Goal: Task Accomplishment & Management: Manage account settings

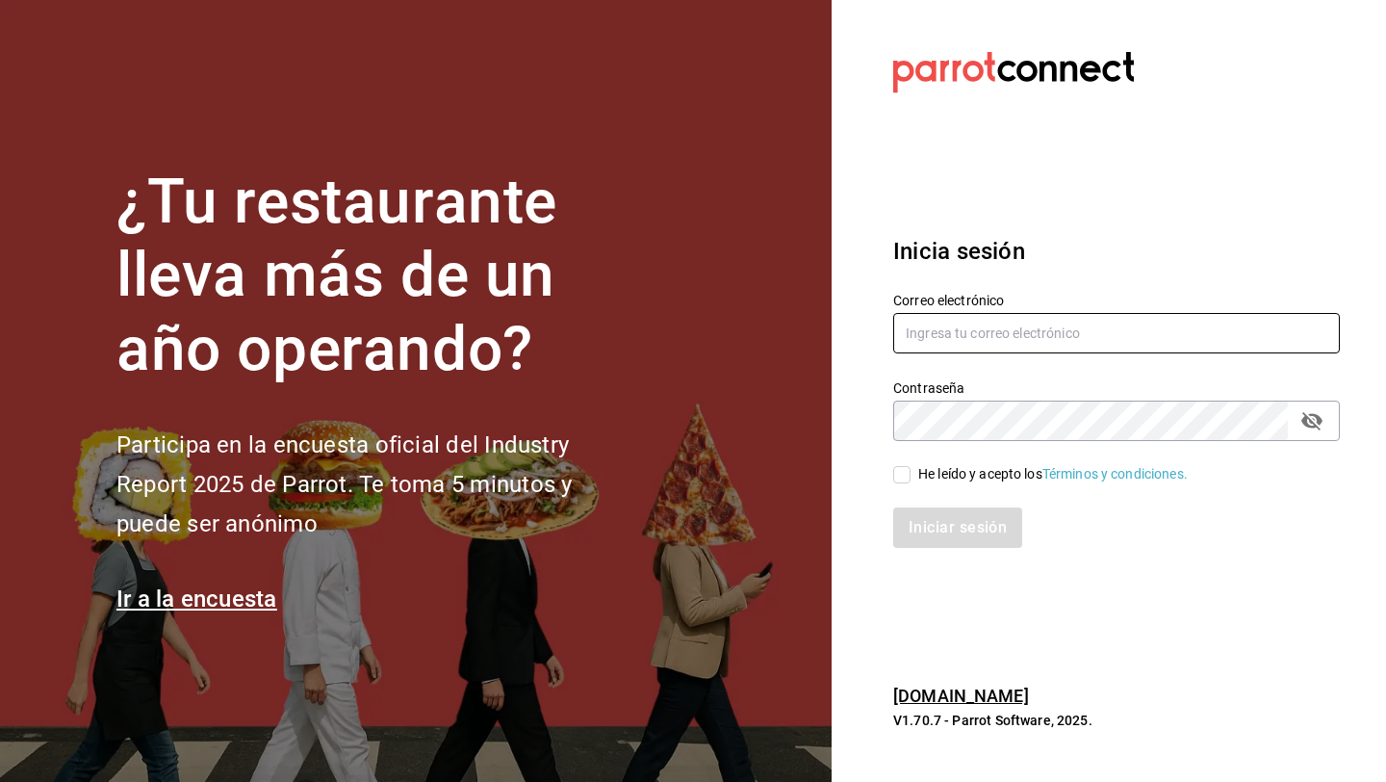
click at [962, 345] on input "text" at bounding box center [1116, 333] width 447 height 40
type input "[EMAIL_ADDRESS][DOMAIN_NAME]"
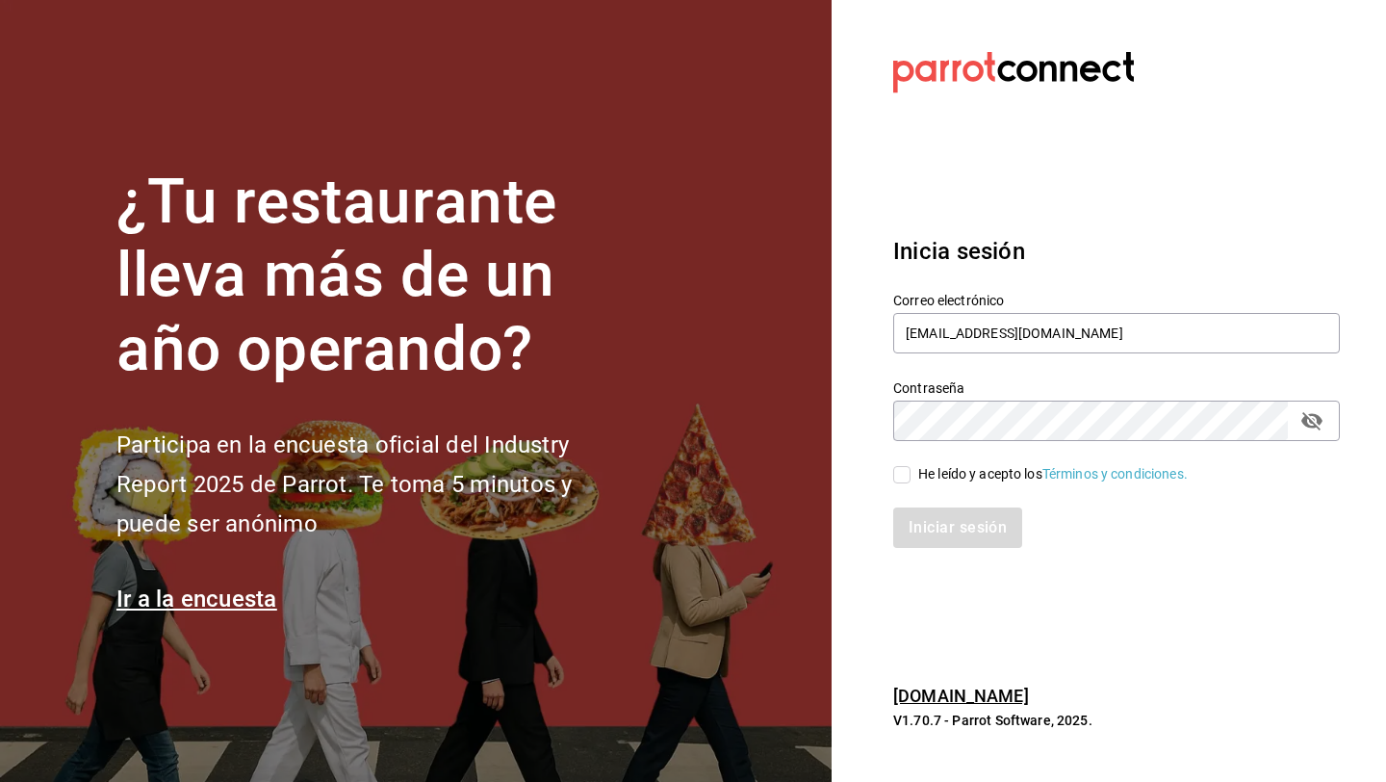
click at [930, 478] on div "He leído y acepto los Términos y condiciones." at bounding box center [1053, 474] width 270 height 20
click at [911, 478] on input "He leído y acepto los Términos y condiciones." at bounding box center [901, 474] width 17 height 17
checkbox input "true"
click at [930, 522] on button "Iniciar sesión" at bounding box center [958, 527] width 131 height 40
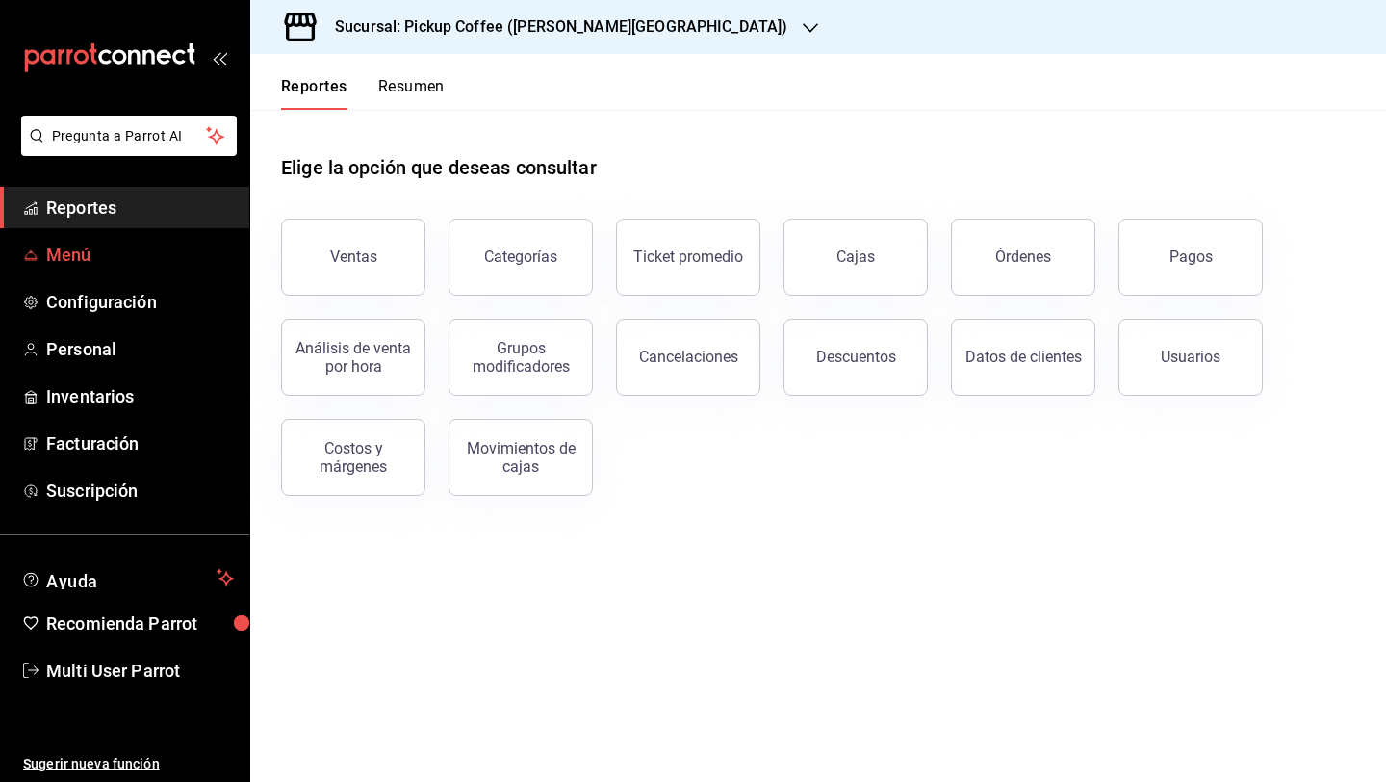
click at [107, 264] on span "Menú" at bounding box center [140, 255] width 188 height 26
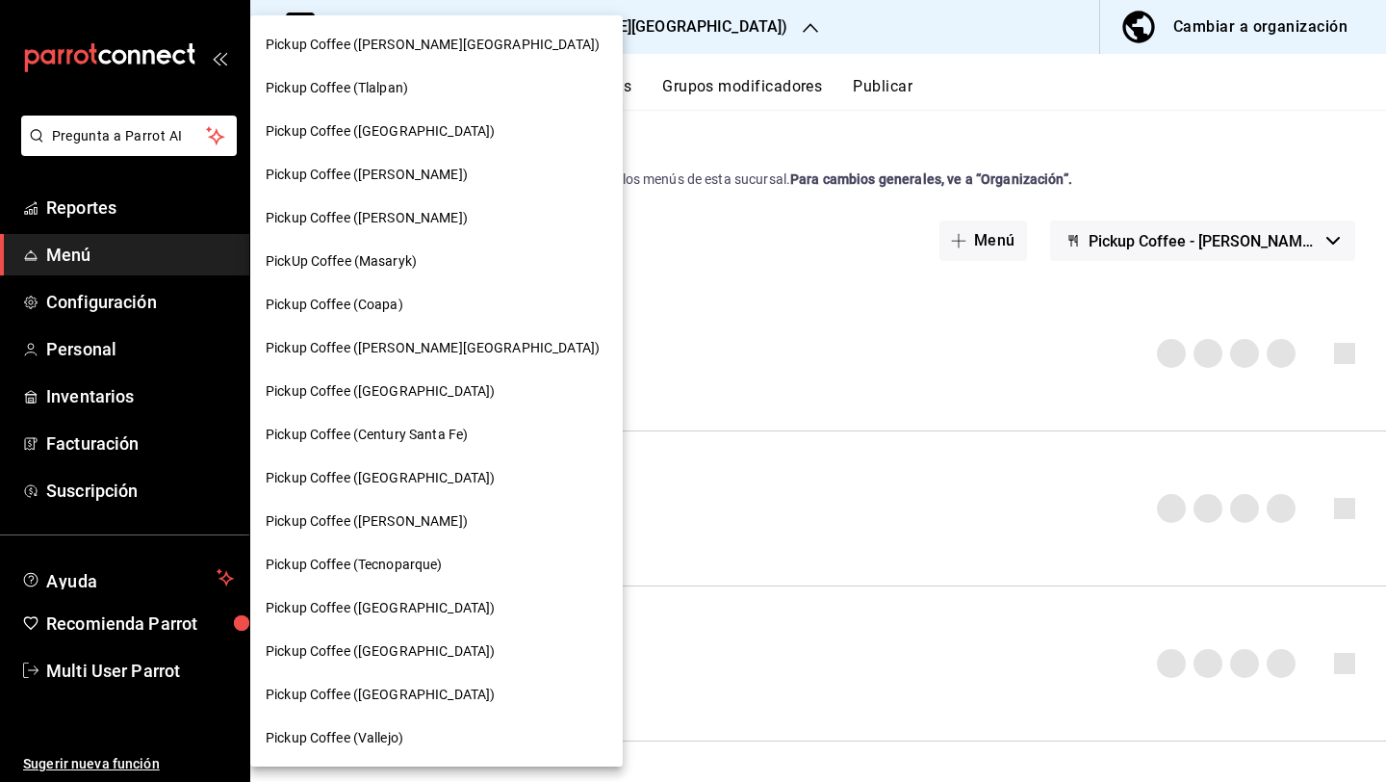
scroll to position [465, 0]
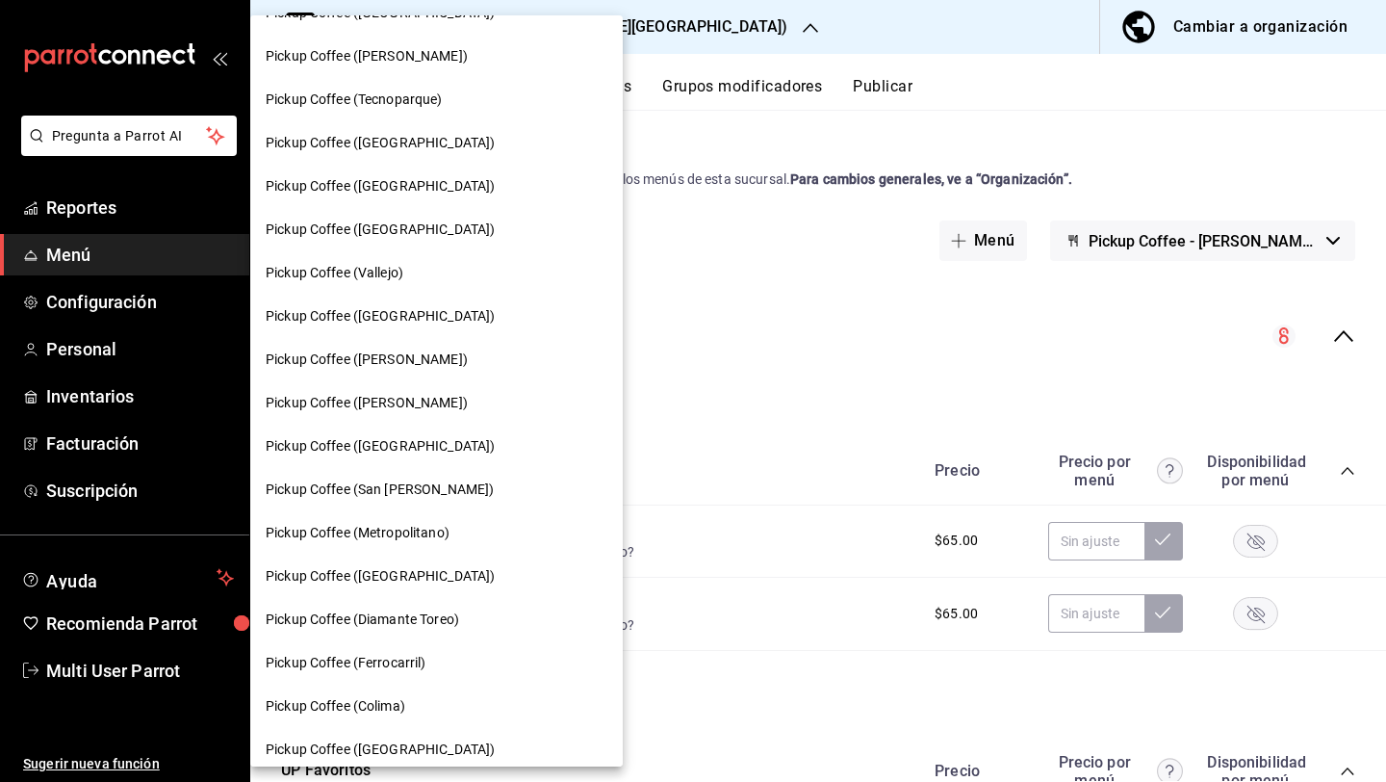
click at [397, 270] on span "Pickup Coffee (Vallejo)" at bounding box center [335, 273] width 138 height 20
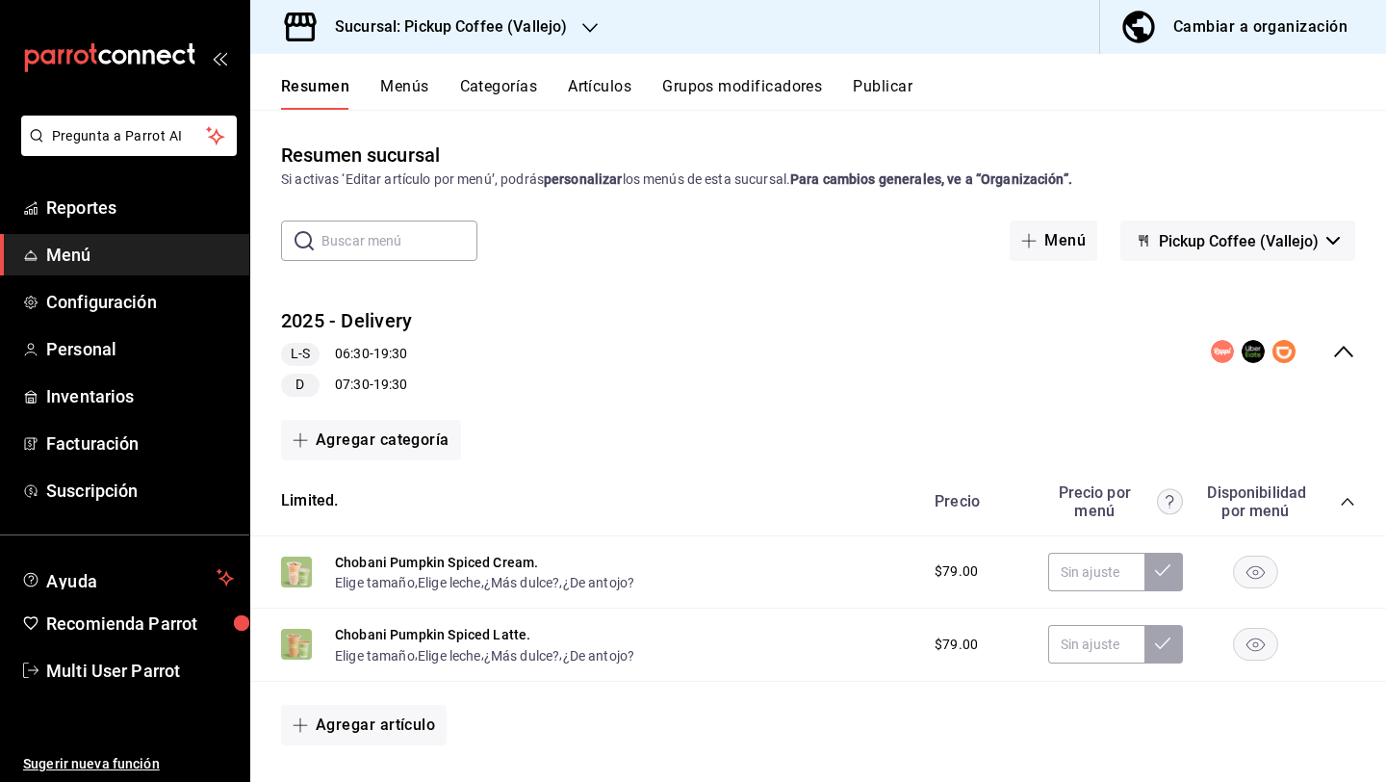
click at [416, 91] on button "Menús" at bounding box center [404, 93] width 48 height 33
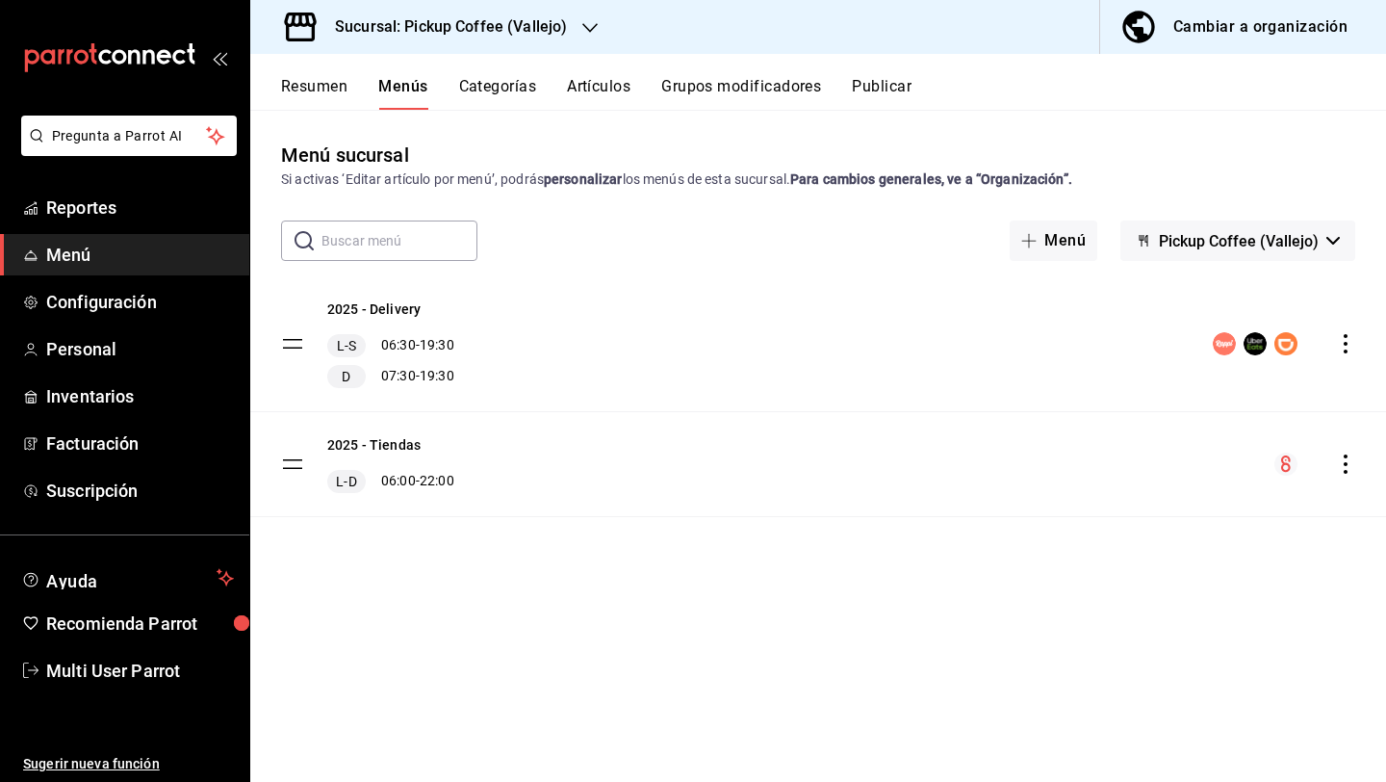
click at [1346, 344] on icon "actions" at bounding box center [1346, 343] width 4 height 19
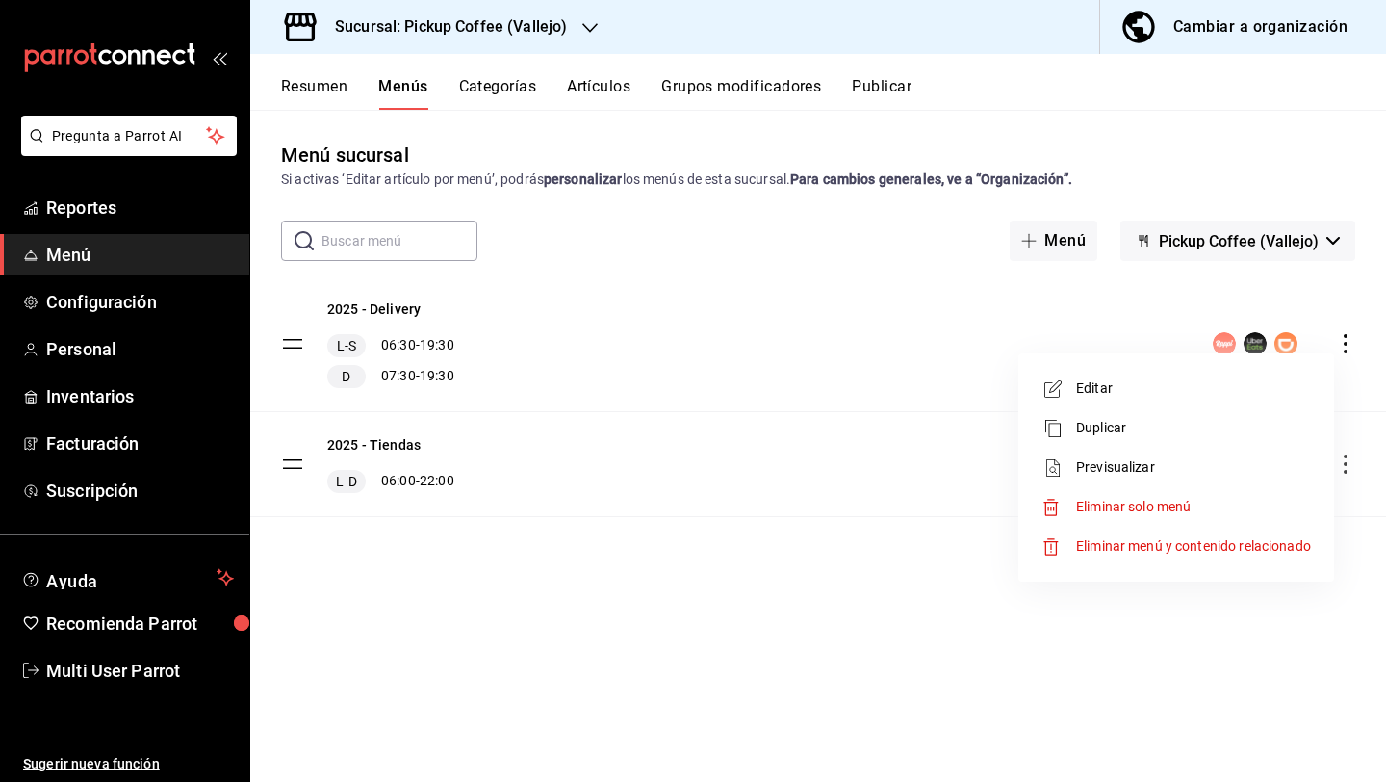
click at [1216, 387] on span "Editar" at bounding box center [1193, 388] width 235 height 20
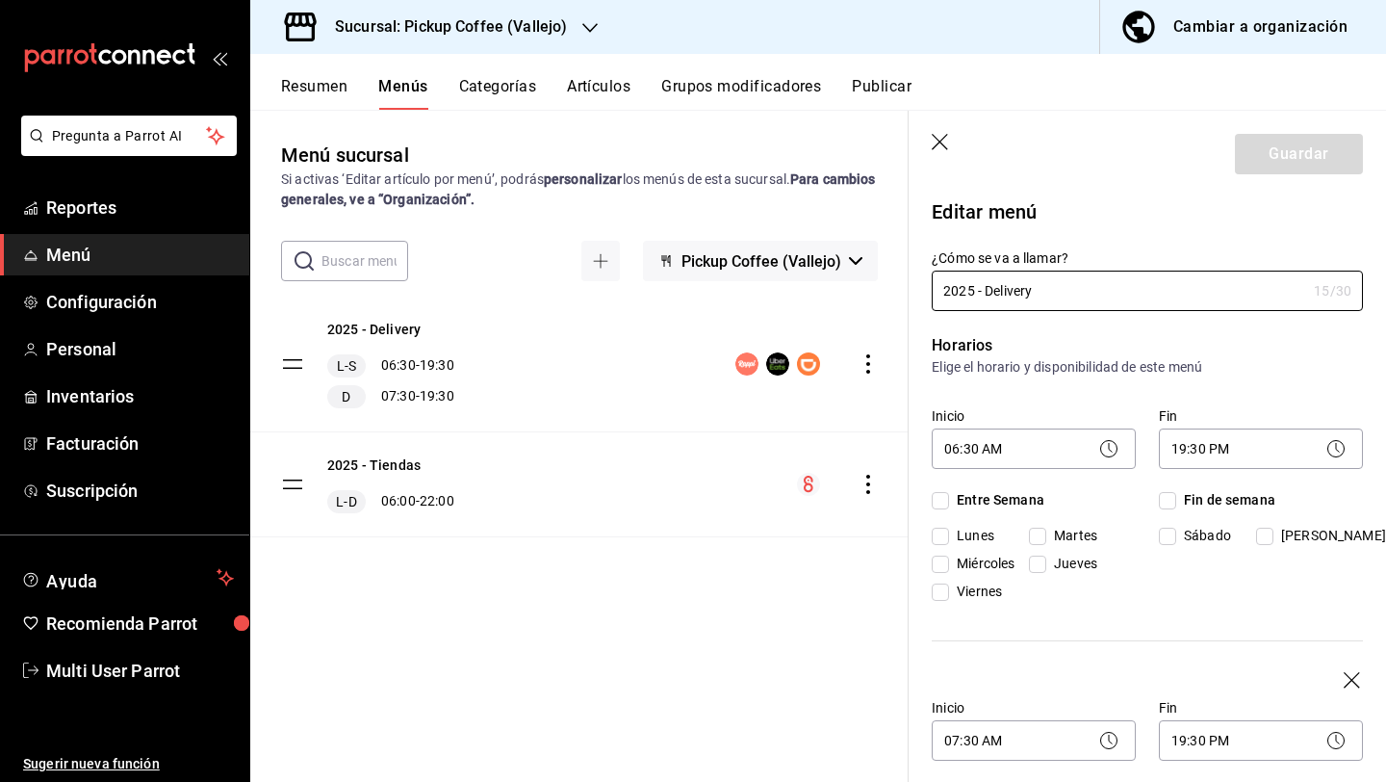
checkbox input "true"
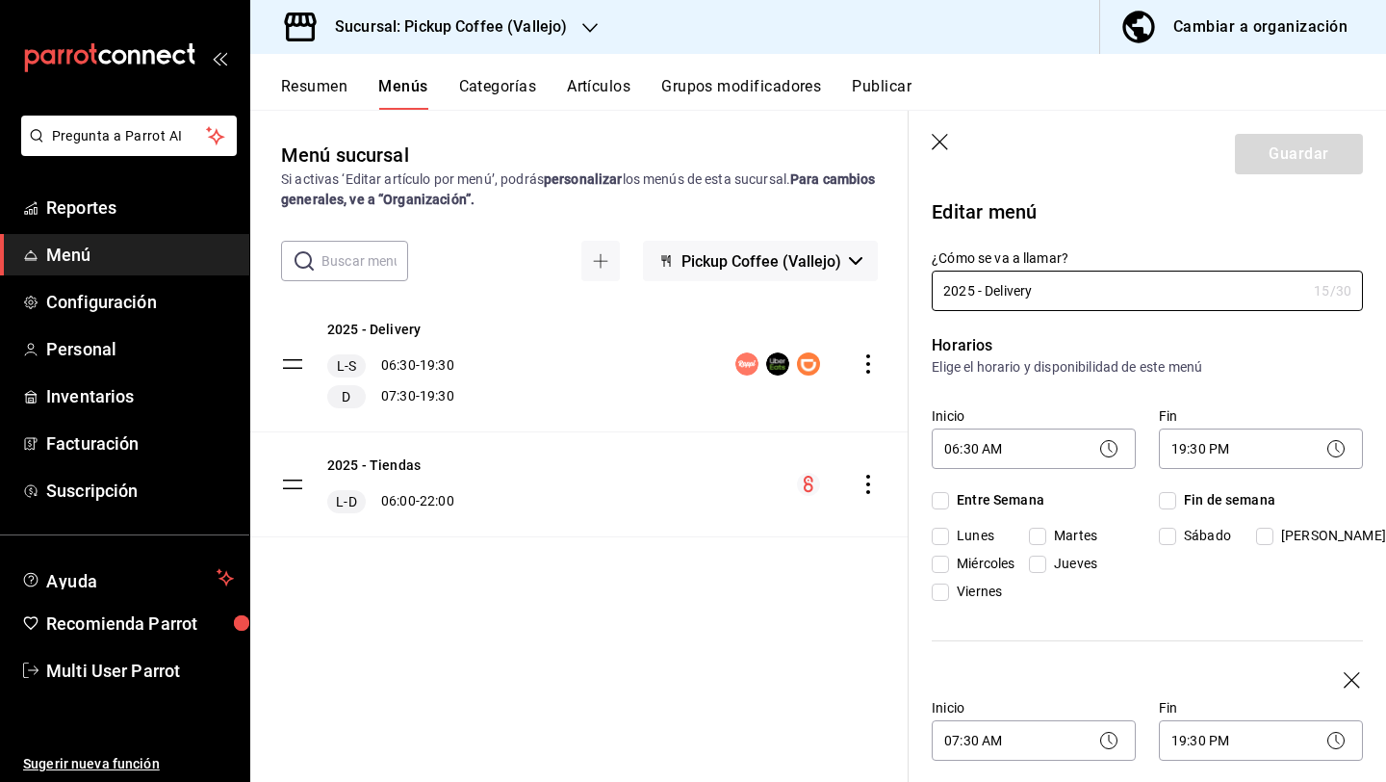
checkbox input "true"
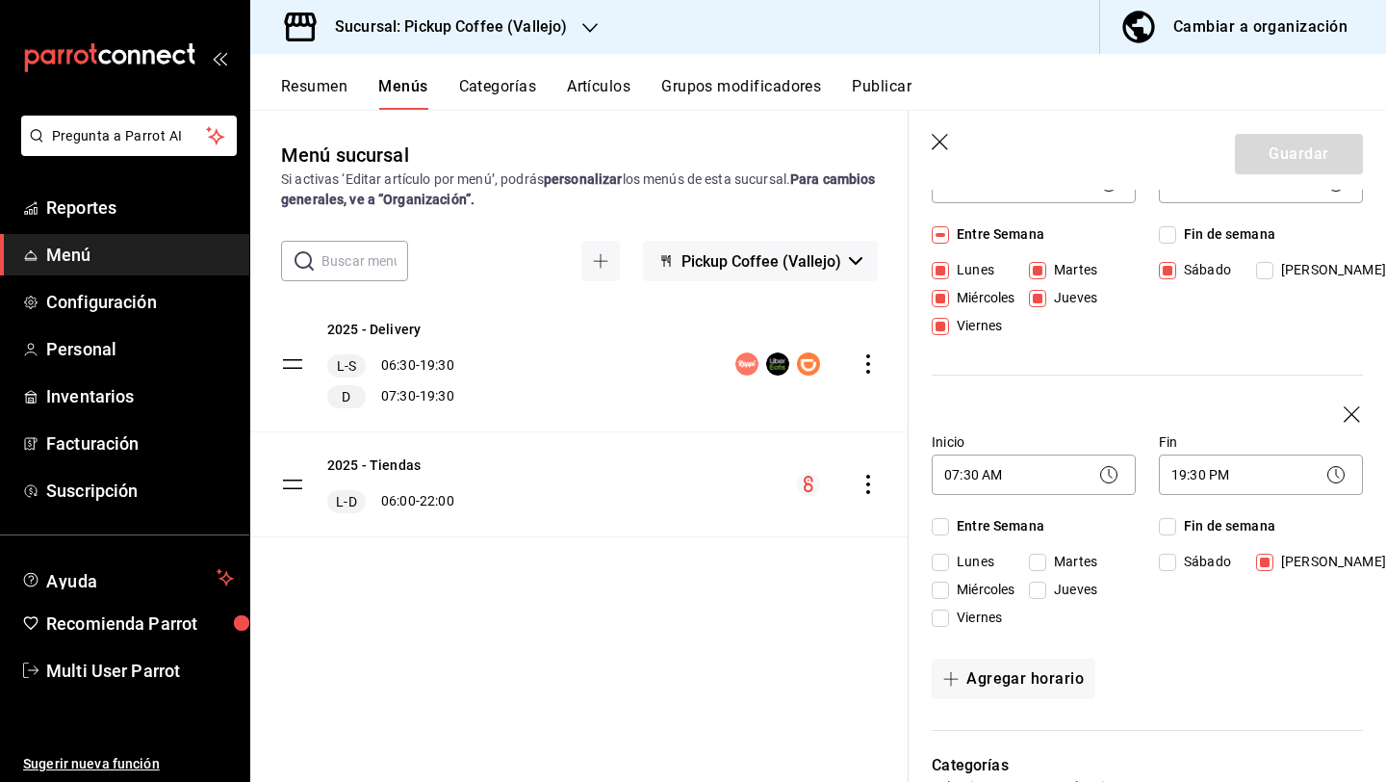
scroll to position [110, 0]
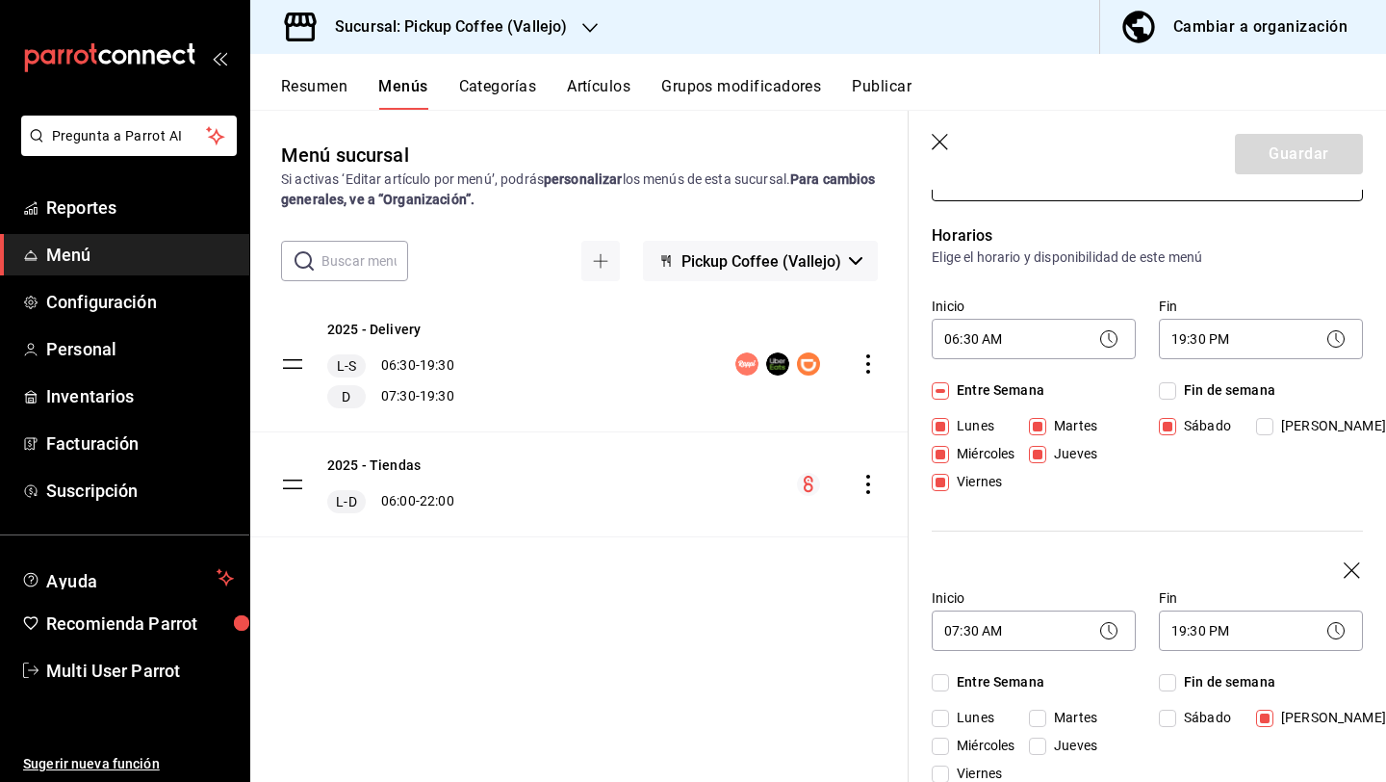
click at [937, 391] on input "Entre Semana" at bounding box center [940, 390] width 17 height 17
checkbox input "false"
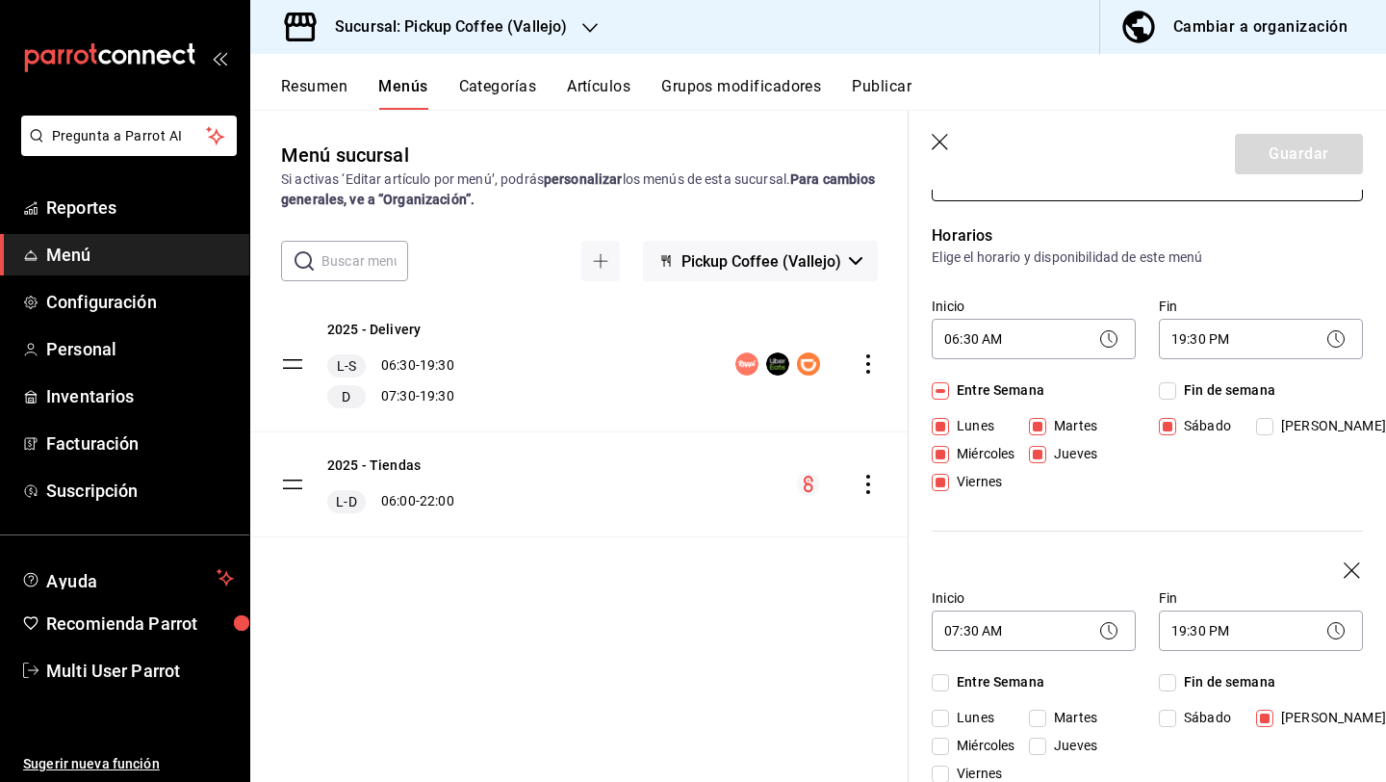
checkbox input "false"
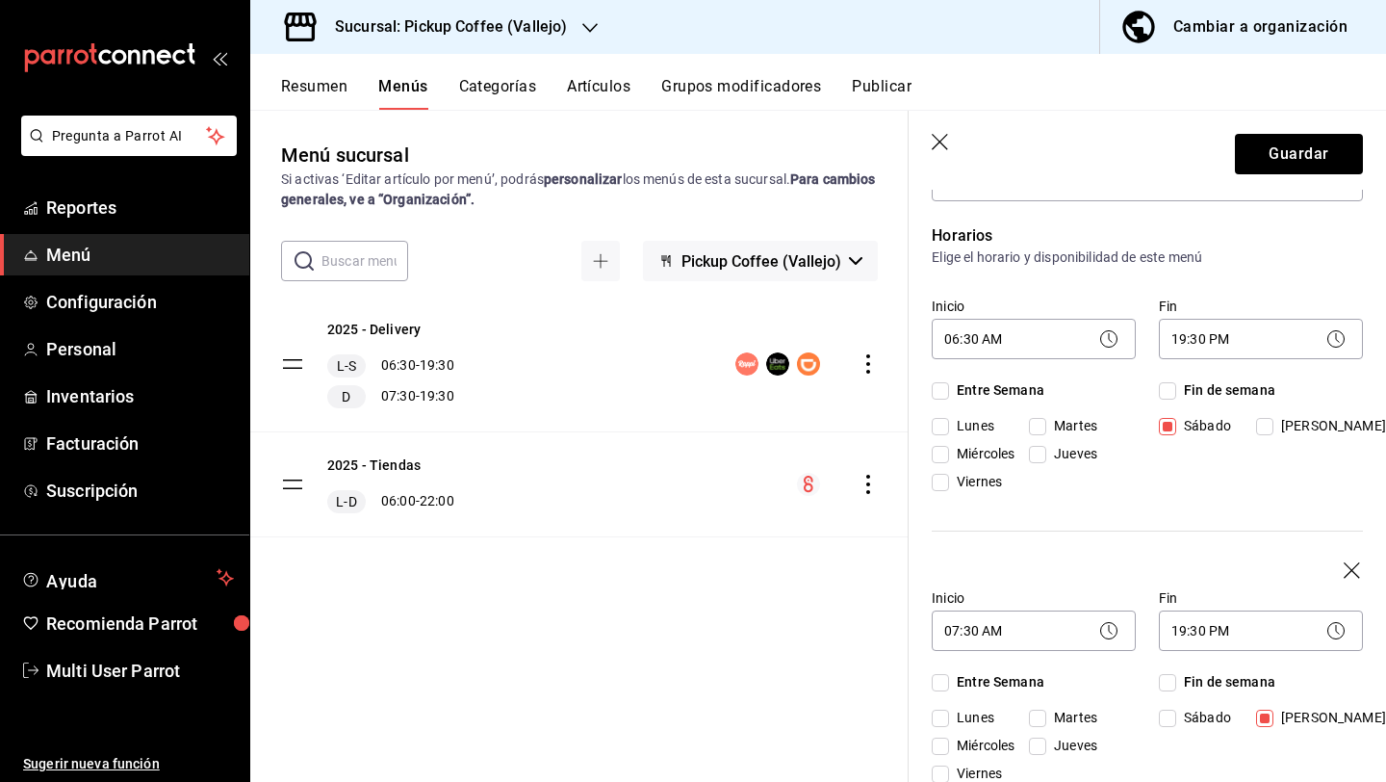
click at [1174, 389] on input "Fin de semana" at bounding box center [1167, 390] width 17 height 17
checkbox input "true"
click at [1174, 389] on input "Fin de semana" at bounding box center [1167, 390] width 17 height 17
checkbox input "false"
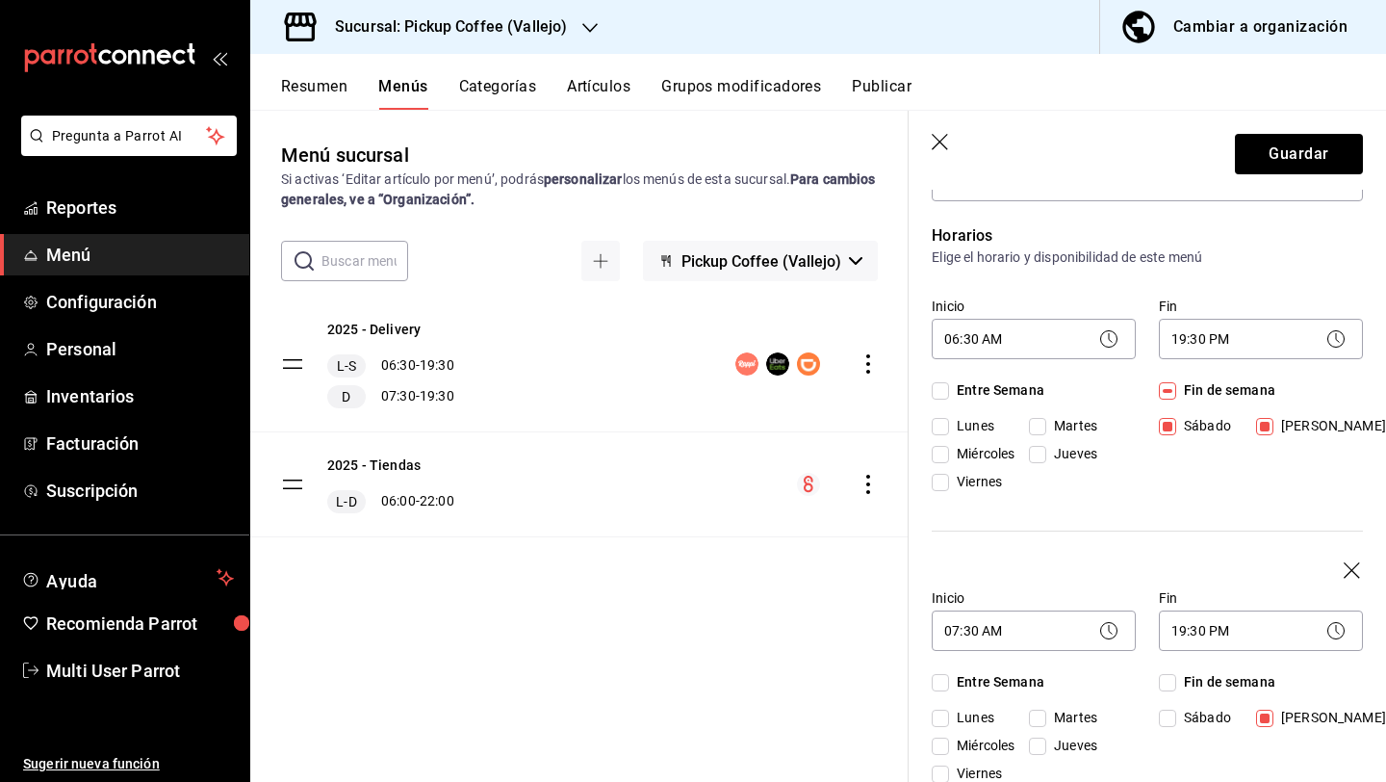
checkbox input "false"
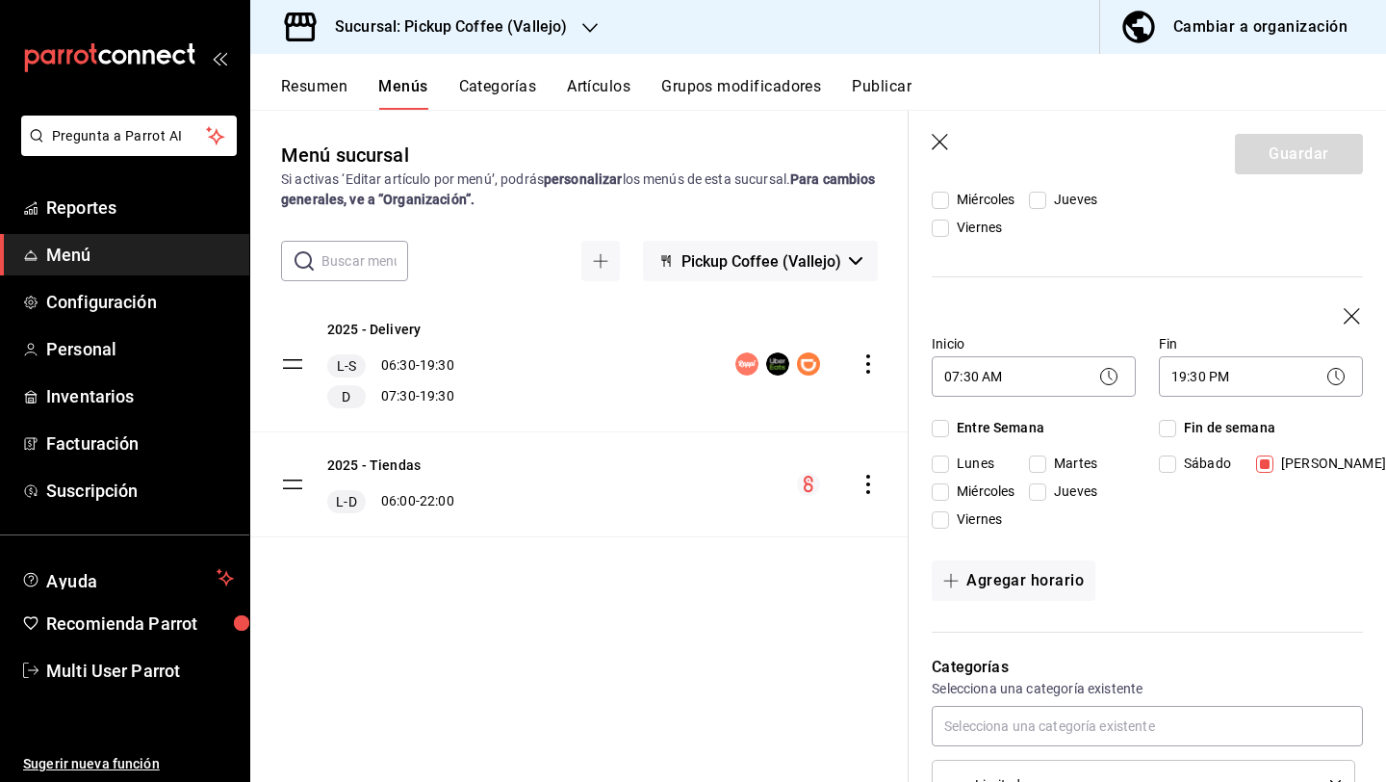
scroll to position [375, 0]
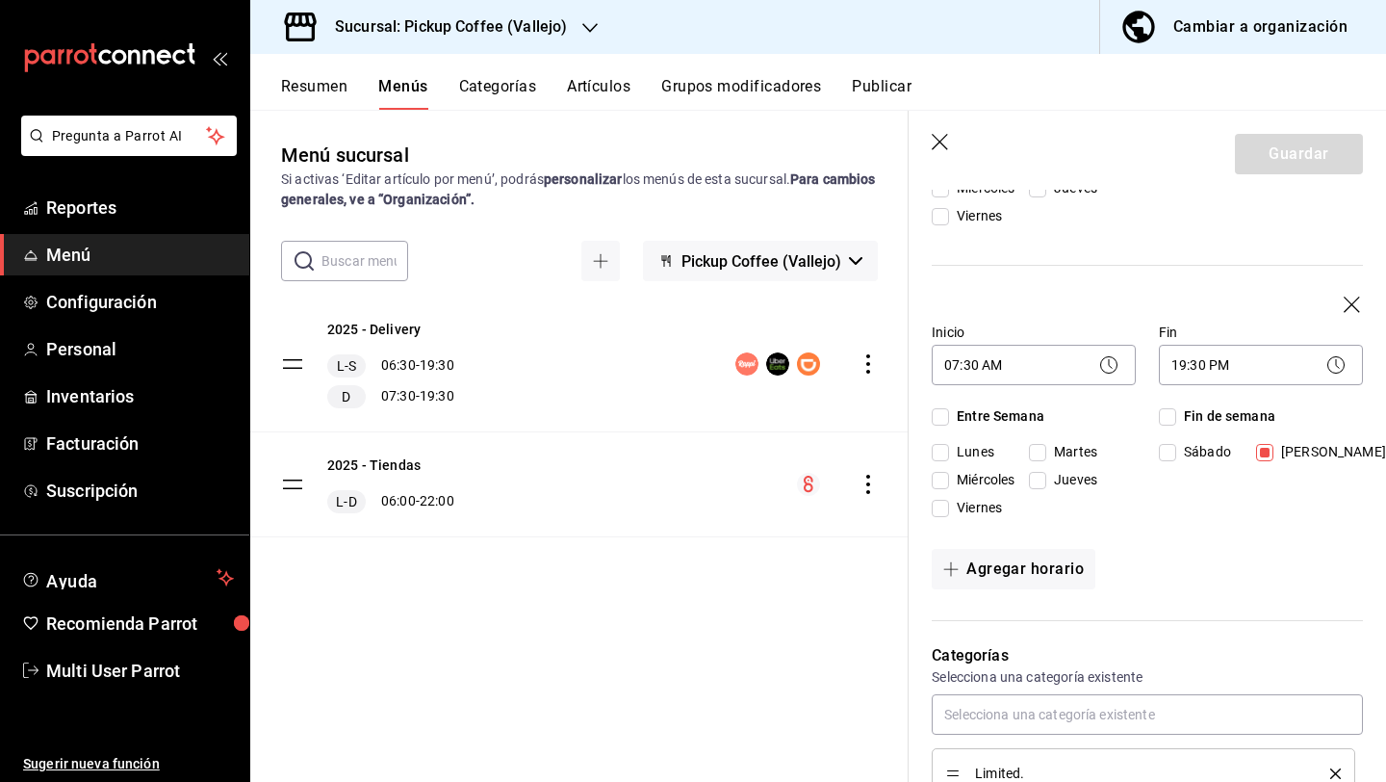
click at [1349, 296] on icon "button" at bounding box center [1353, 305] width 19 height 19
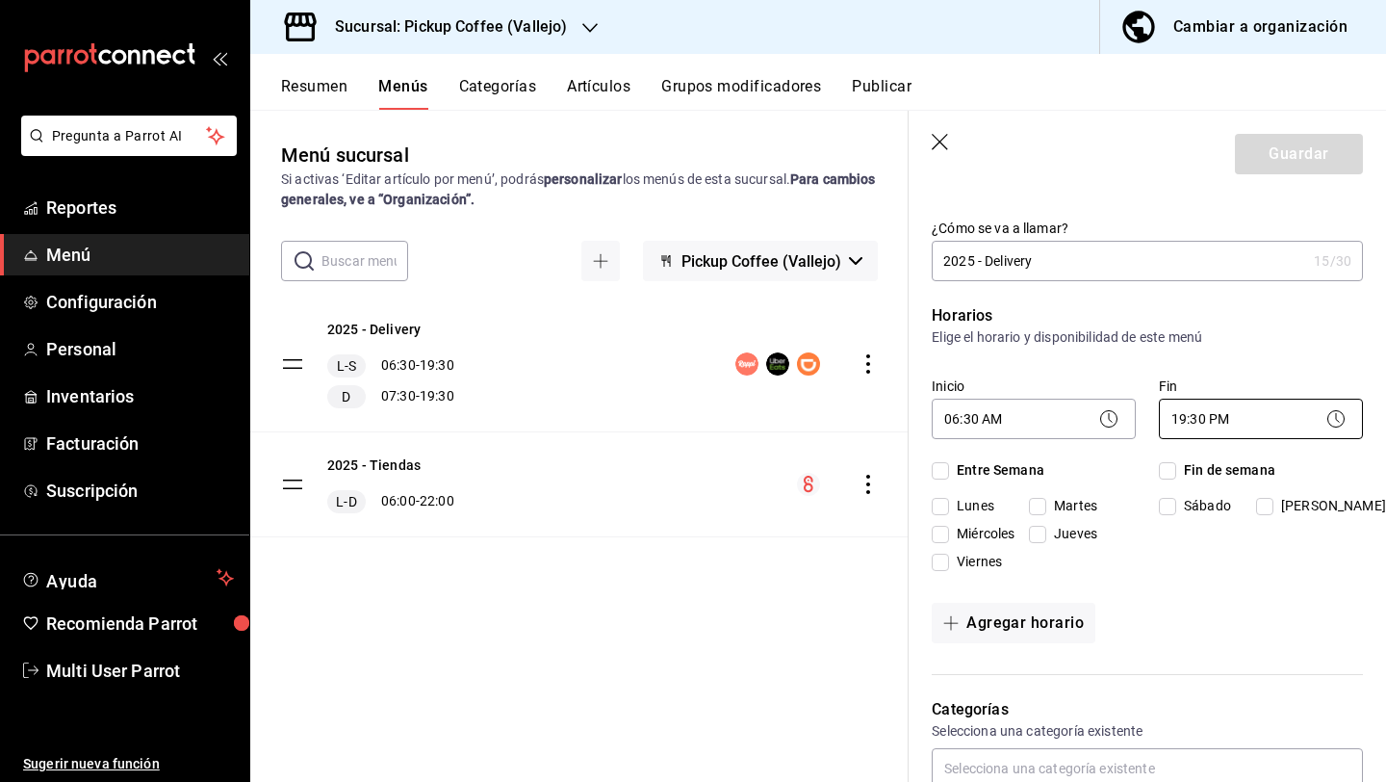
scroll to position [0, 0]
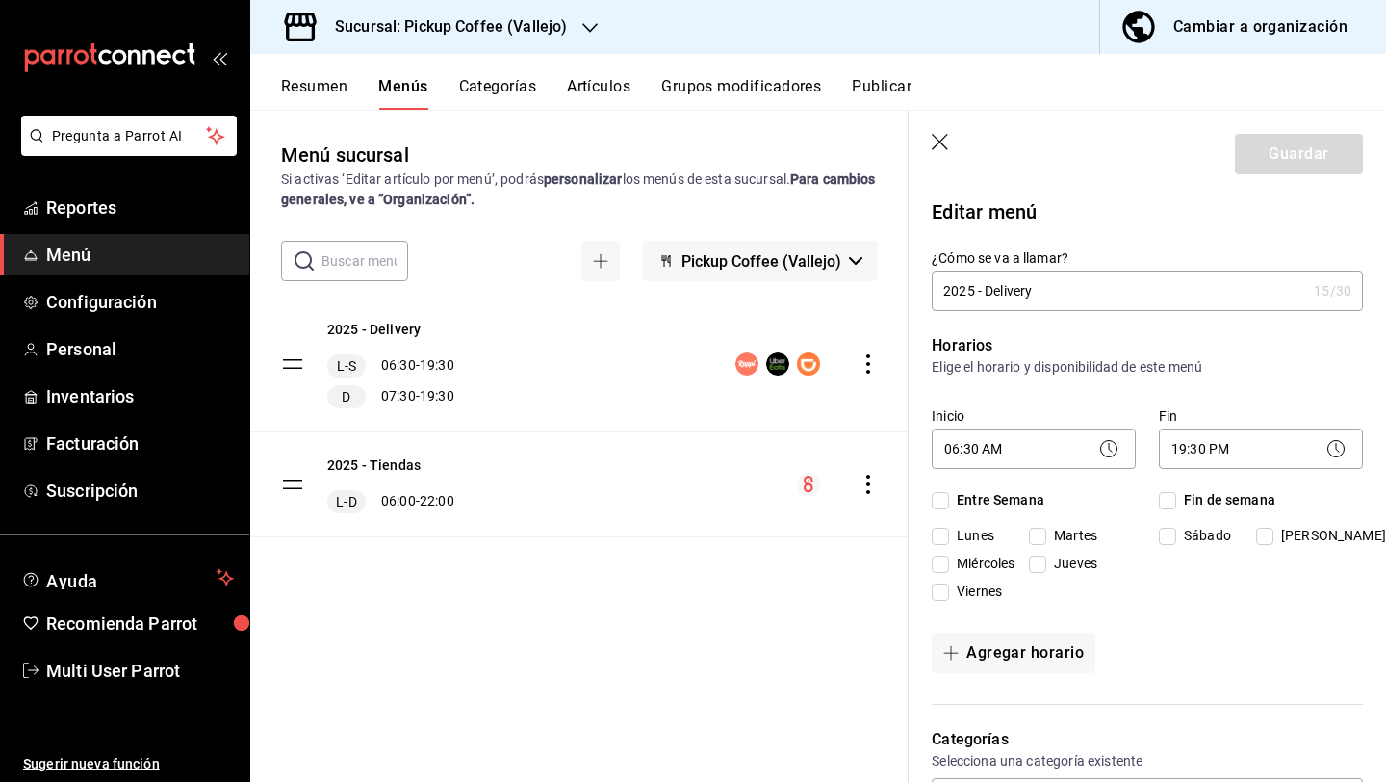
click at [948, 149] on icon "button" at bounding box center [941, 143] width 19 height 19
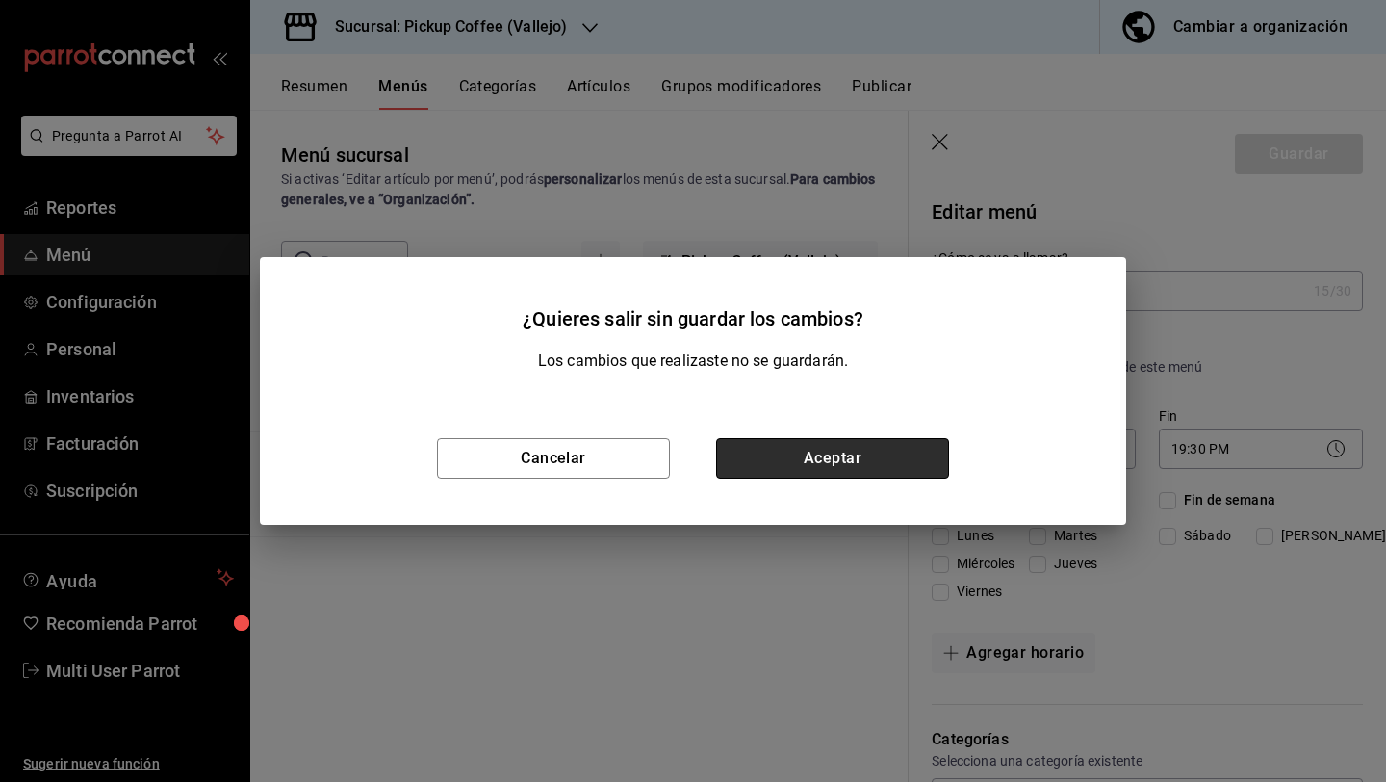
click at [796, 443] on button "Aceptar" at bounding box center [832, 458] width 233 height 40
checkbox input "false"
type input "1758493742738"
